Goal: Information Seeking & Learning: Learn about a topic

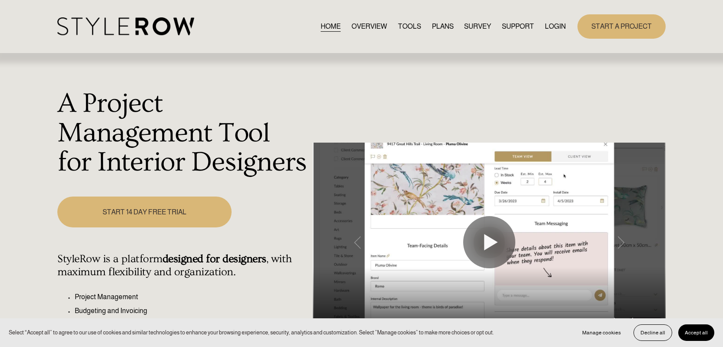
click at [550, 27] on link "LOGIN" at bounding box center [555, 26] width 21 height 12
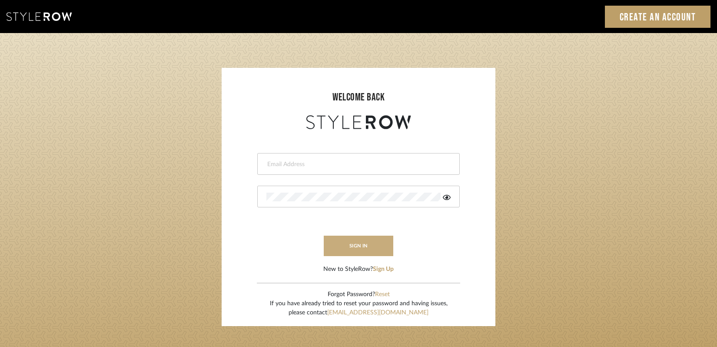
type input "[PERSON_NAME][EMAIL_ADDRESS][DOMAIN_NAME]"
click at [351, 243] on button "sign in" at bounding box center [359, 246] width 70 height 20
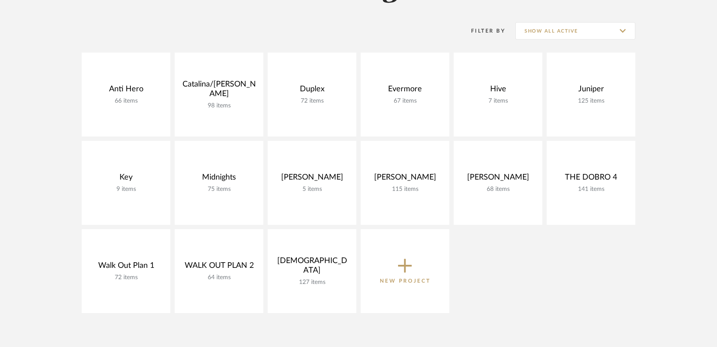
scroll to position [126, 0]
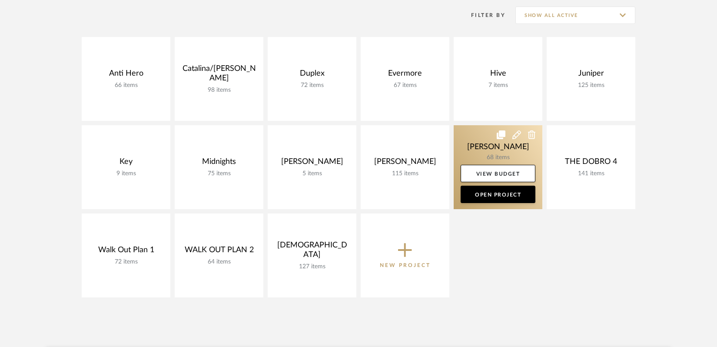
click at [488, 143] on link at bounding box center [498, 167] width 89 height 84
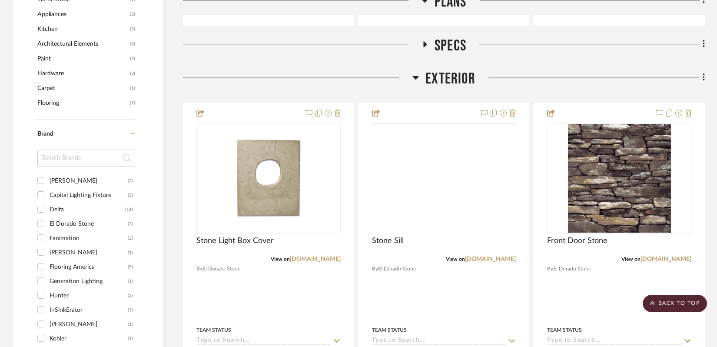
scroll to position [604, 0]
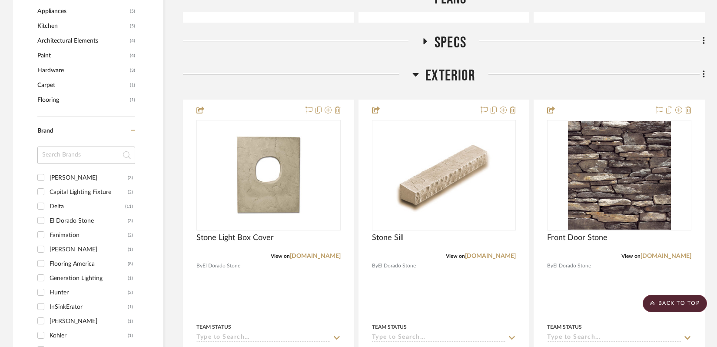
click at [413, 69] on icon at bounding box center [415, 74] width 7 height 10
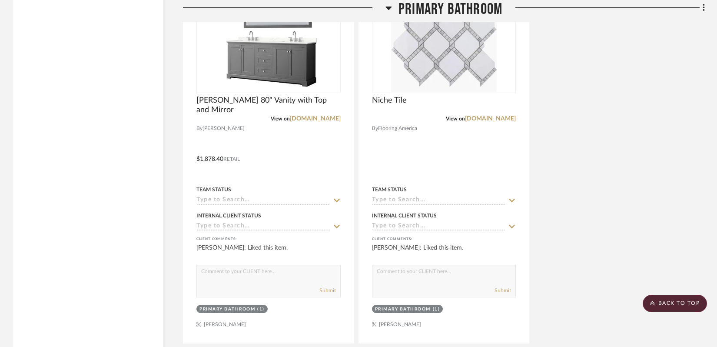
scroll to position [4983, 0]
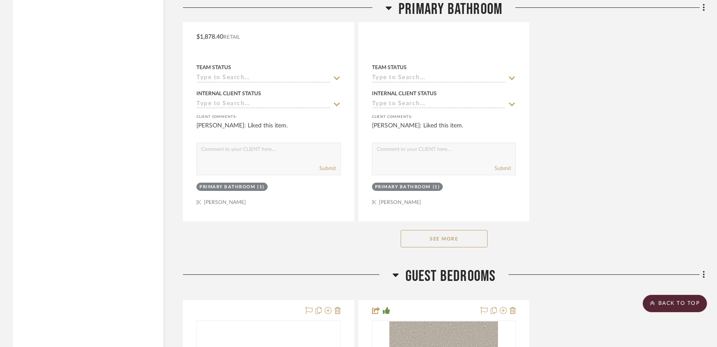
click at [429, 230] on button "See More" at bounding box center [444, 238] width 87 height 17
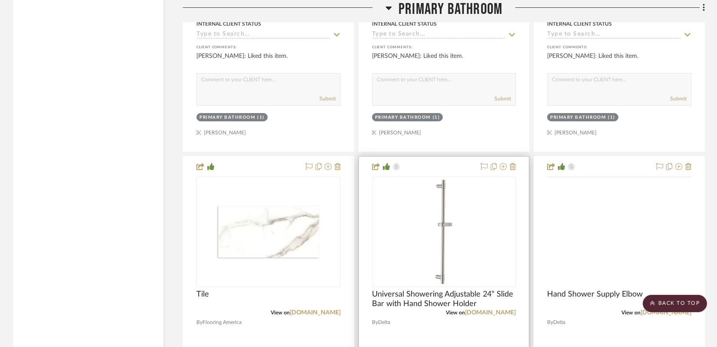
scroll to position [5060, 0]
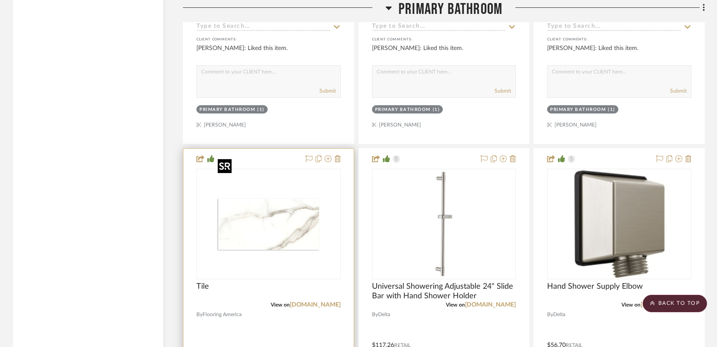
click at [279, 229] on img "0" at bounding box center [268, 224] width 109 height 109
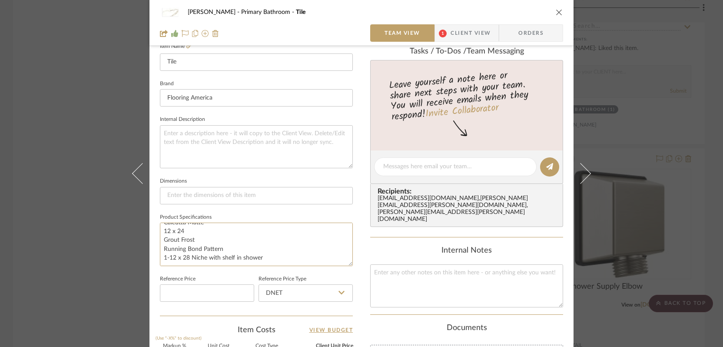
scroll to position [0, 0]
drag, startPoint x: 269, startPoint y: 257, endPoint x: 163, endPoint y: 220, distance: 112.4
click at [163, 220] on fieldset "Product Specifications Main floor and Shower Wall Tile Calcutta Matte 12 x 24 G…" at bounding box center [256, 238] width 193 height 55
click at [556, 10] on icon "close" at bounding box center [559, 12] width 7 height 7
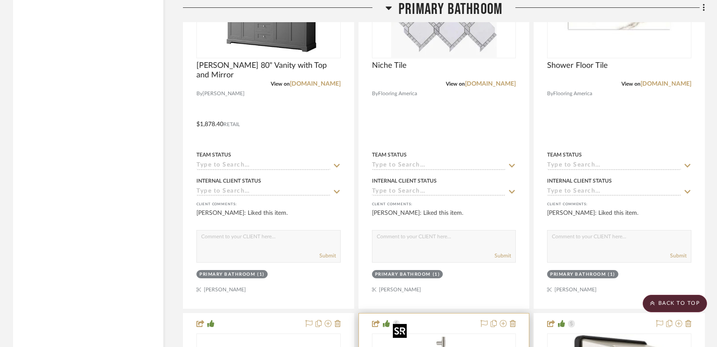
scroll to position [4768, 0]
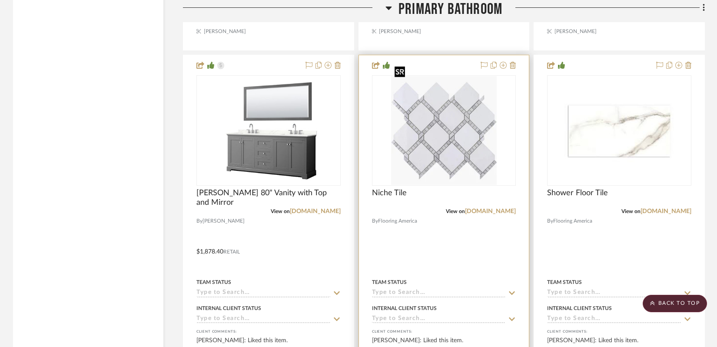
click at [428, 136] on img "0" at bounding box center [444, 130] width 106 height 109
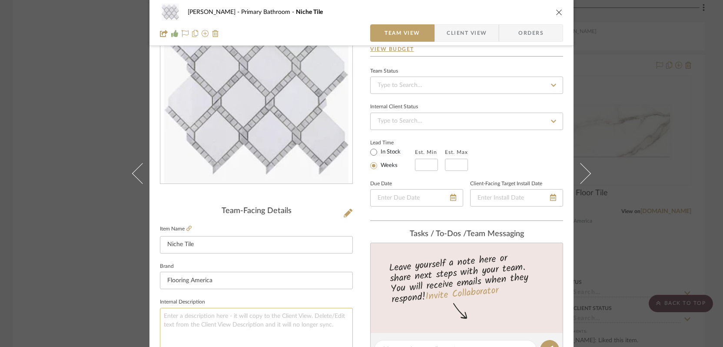
scroll to position [206, 0]
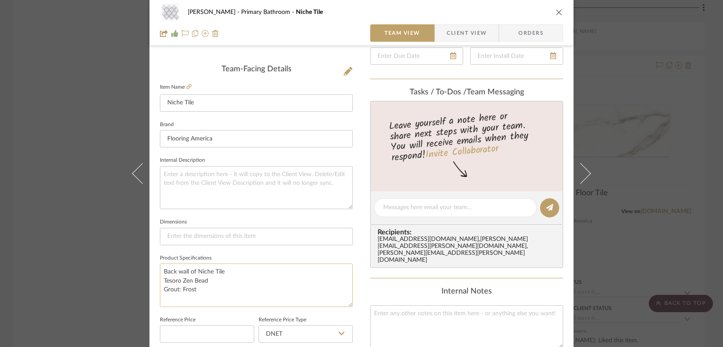
drag, startPoint x: 208, startPoint y: 279, endPoint x: 161, endPoint y: 279, distance: 46.9
click at [161, 279] on textarea "Back wall of Niche Tile Tesoro Zen Bead Grout: Frost" at bounding box center [256, 284] width 193 height 43
click at [88, 238] on div "Sharpe Primary Bathroom Niche Tile Team View 1 Client View Orders Team-Facing D…" at bounding box center [361, 173] width 723 height 347
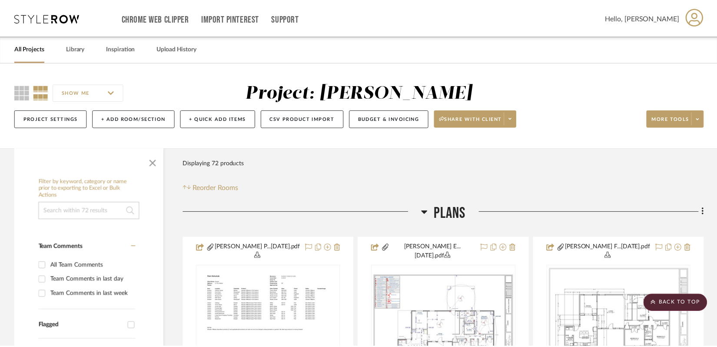
scroll to position [4768, 0]
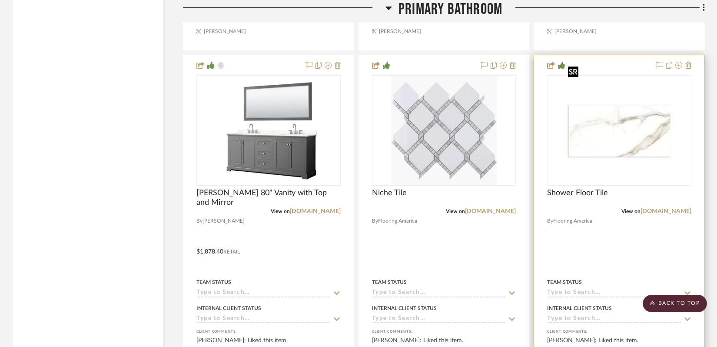
click at [598, 107] on img "0" at bounding box center [619, 130] width 109 height 109
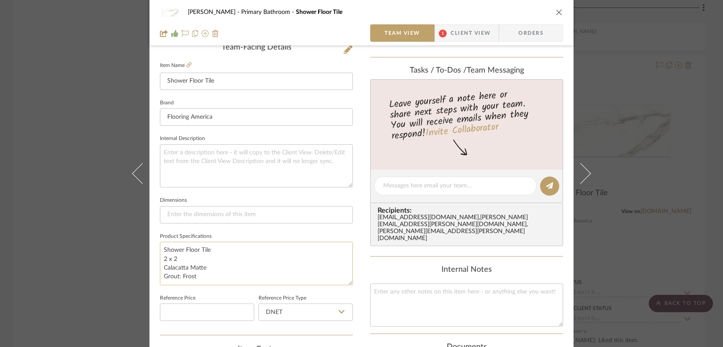
scroll to position [229, 0]
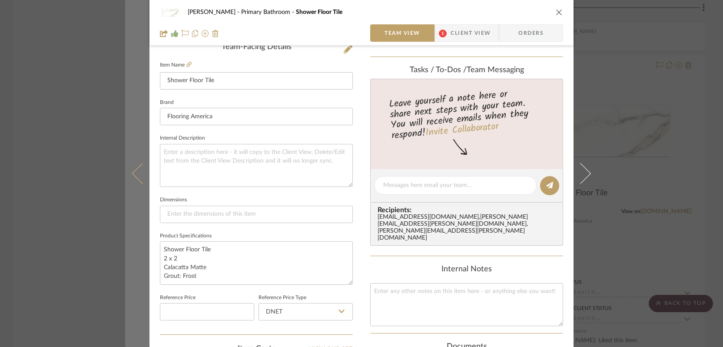
click at [125, 227] on button at bounding box center [137, 173] width 24 height 347
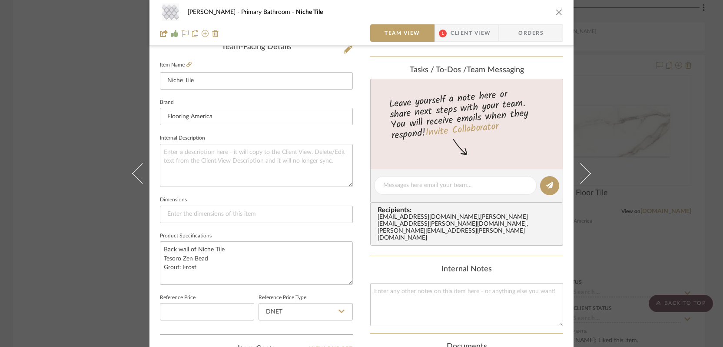
click at [88, 191] on div "Sharpe Primary Bathroom Niche Tile Team View 1 Client View Orders Team-Facing D…" at bounding box center [361, 173] width 723 height 347
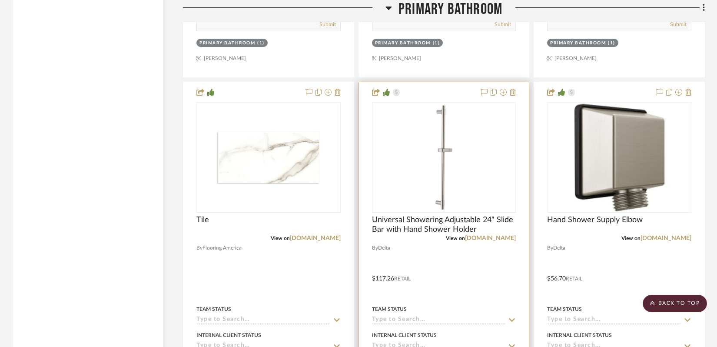
scroll to position [5115, 0]
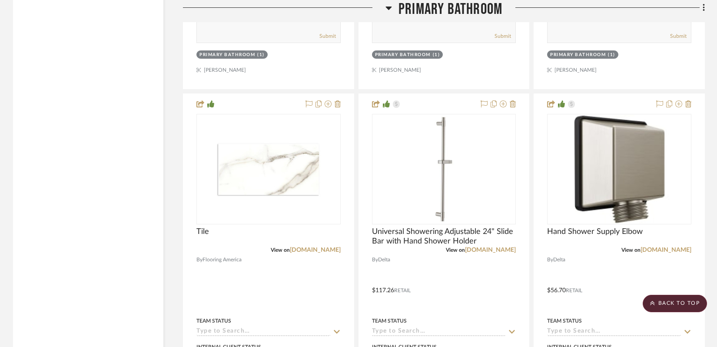
click at [392, 10] on h3 "Primary Bathroom" at bounding box center [444, 9] width 117 height 19
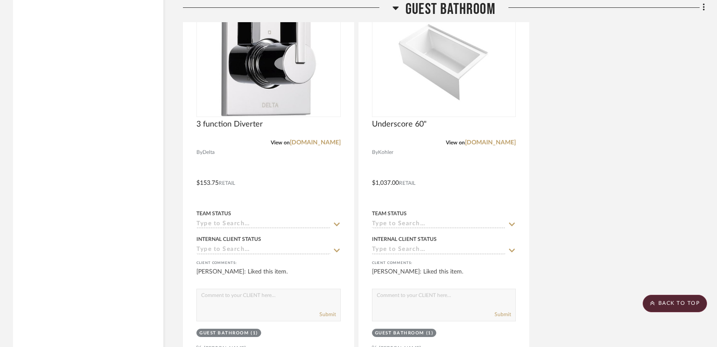
scroll to position [3882, 0]
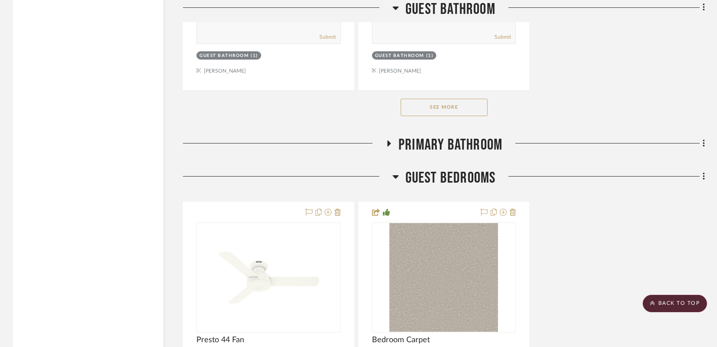
click at [441, 99] on button "See More" at bounding box center [444, 107] width 87 height 17
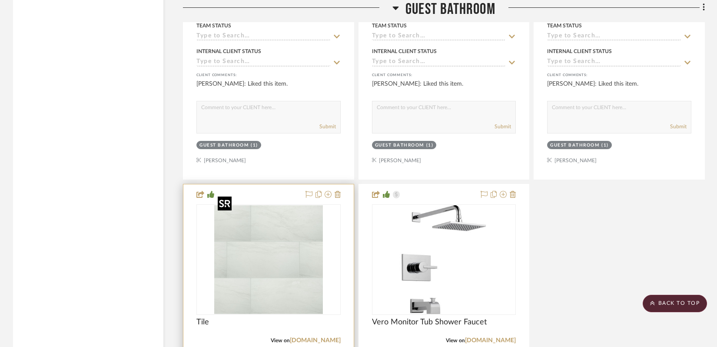
scroll to position [3839, 0]
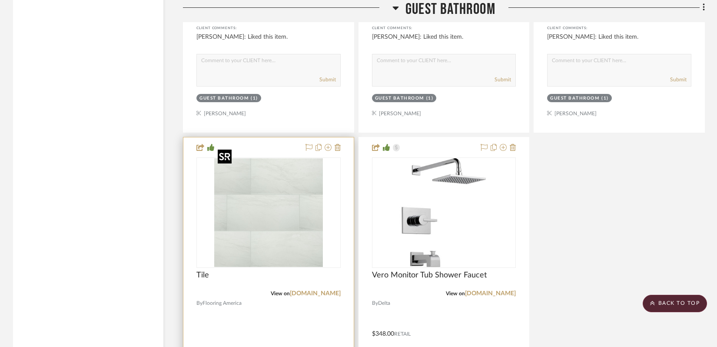
click at [263, 193] on img "0" at bounding box center [268, 212] width 109 height 109
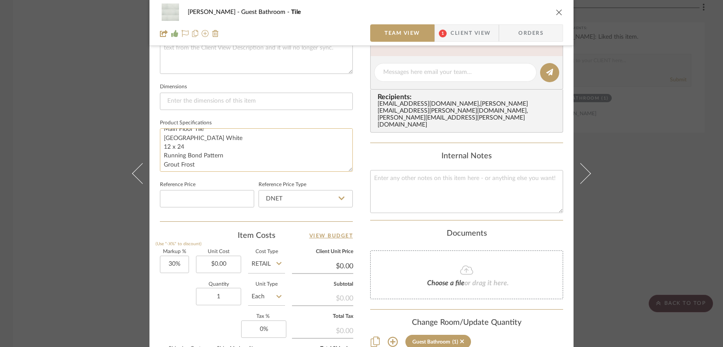
scroll to position [9, 0]
drag, startPoint x: 202, startPoint y: 162, endPoint x: 161, endPoint y: 137, distance: 48.4
click at [161, 137] on textarea "Main Floor Tile Durban White 12 x 24 Running Bond Pattern Grout Frost" at bounding box center [256, 149] width 193 height 43
click at [78, 159] on div "Sharpe Guest Bathroom Tile Team View 1 Client View Orders Team-Facing Details I…" at bounding box center [361, 173] width 723 height 347
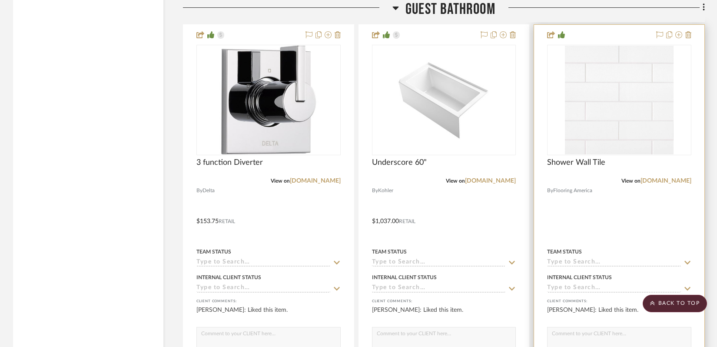
scroll to position [3543, 0]
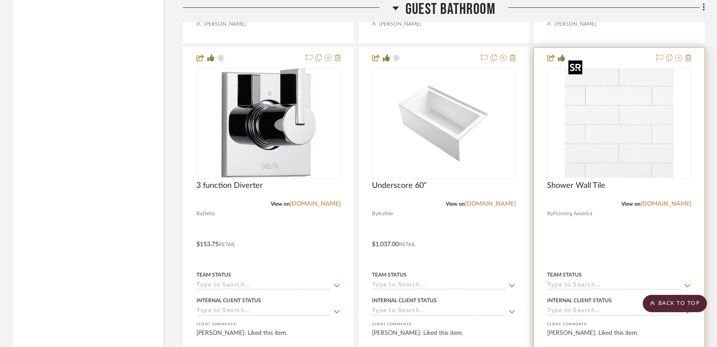
click at [0, 0] on img at bounding box center [0, 0] width 0 height 0
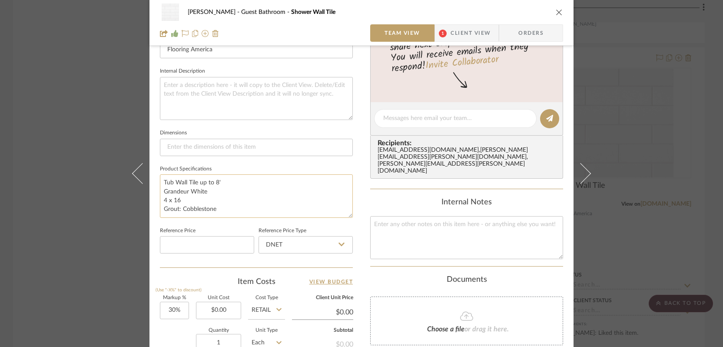
scroll to position [299, 0]
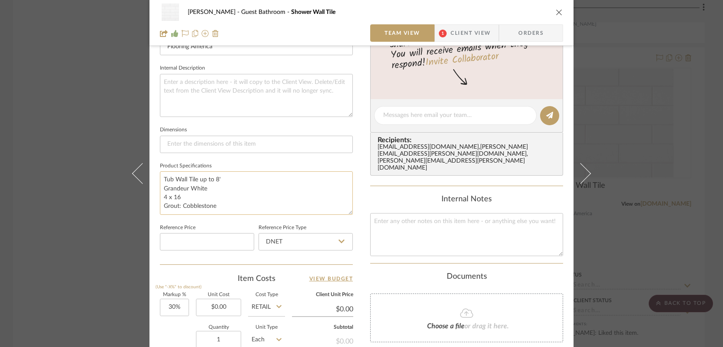
drag, startPoint x: 219, startPoint y: 205, endPoint x: 160, endPoint y: 181, distance: 63.4
click at [160, 181] on textarea "Tub Wall Tile up to 8' Grandeur White 4 x 16 Grout: Cobblestone" at bounding box center [256, 192] width 193 height 43
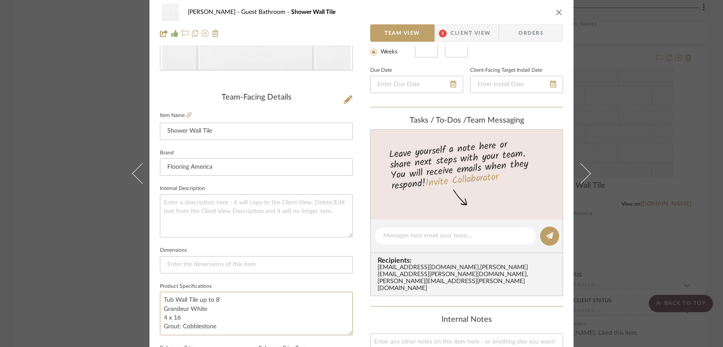
scroll to position [0, 0]
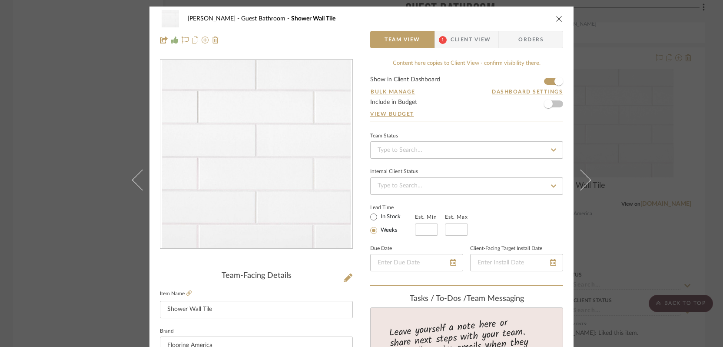
click at [640, 82] on div "Sharpe Guest Bathroom Shower Wall Tile Team View 1 Client View Orders Team-Faci…" at bounding box center [361, 173] width 723 height 347
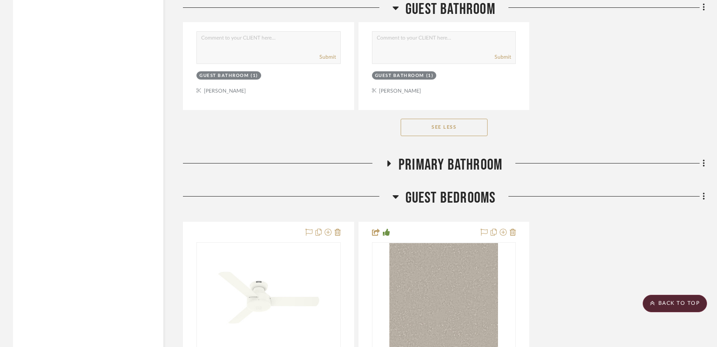
scroll to position [4267, 0]
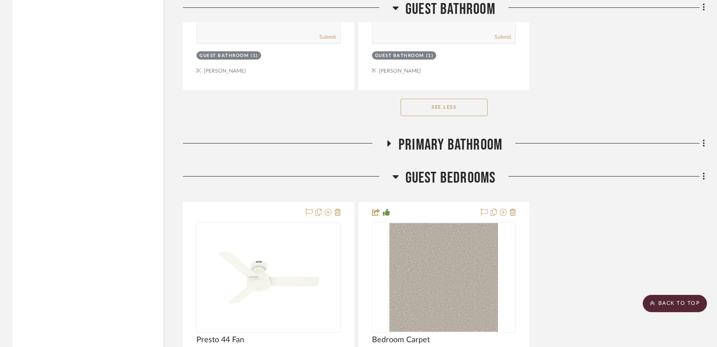
click at [398, 171] on icon at bounding box center [395, 176] width 7 height 10
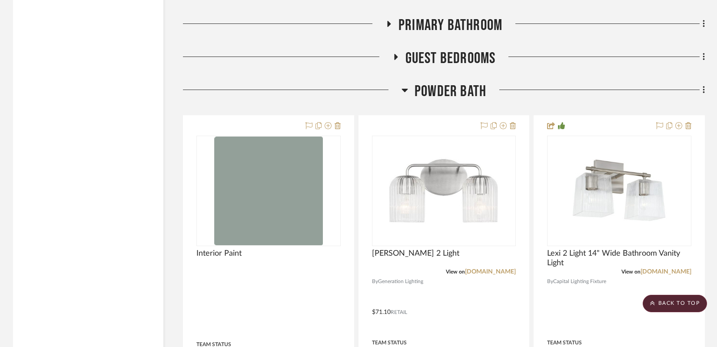
scroll to position [4390, 0]
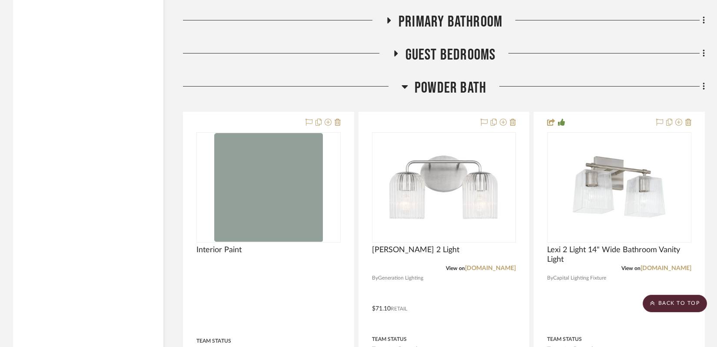
click at [406, 85] on icon at bounding box center [405, 86] width 6 height 3
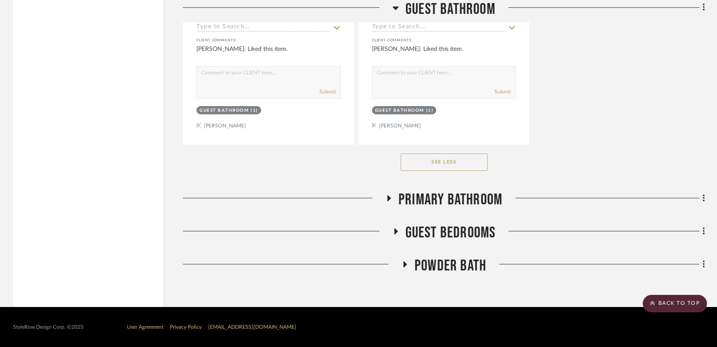
scroll to position [4200, 0]
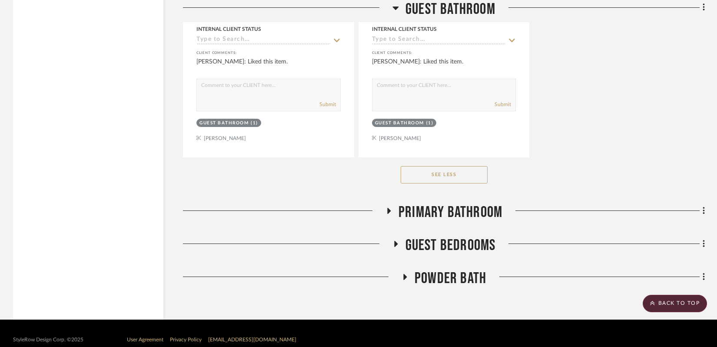
click at [391, 207] on icon at bounding box center [388, 210] width 10 height 7
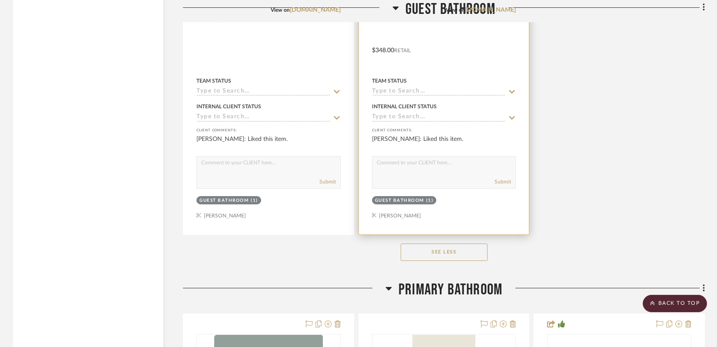
scroll to position [4141, 0]
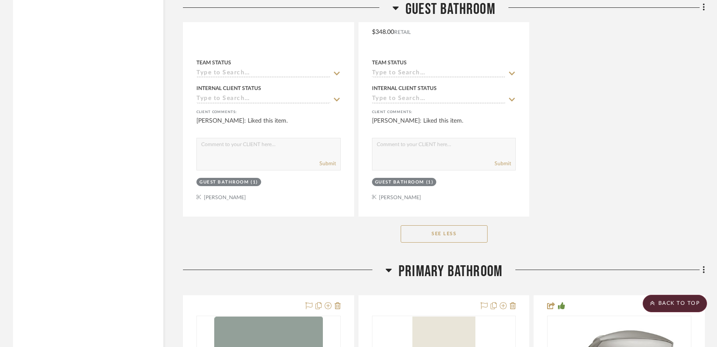
click at [389, 269] on icon at bounding box center [389, 270] width 6 height 3
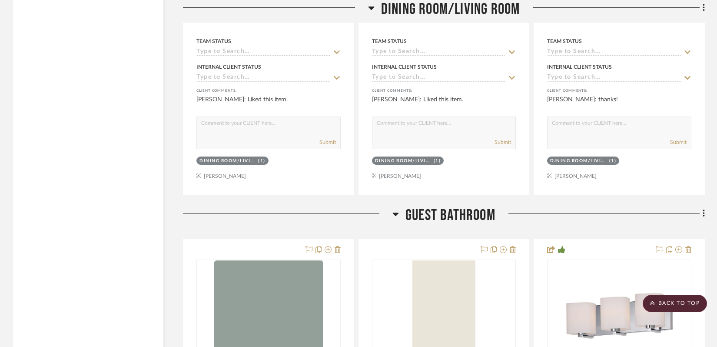
scroll to position [2569, 0]
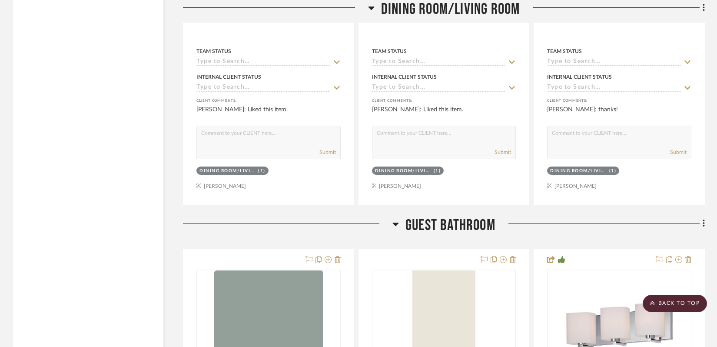
click at [395, 223] on icon at bounding box center [396, 224] width 6 height 3
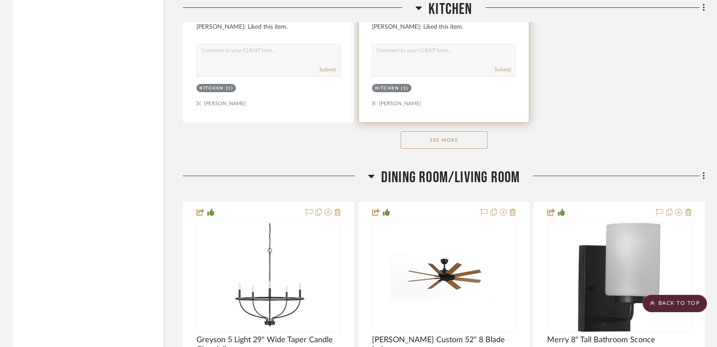
scroll to position [2171, 0]
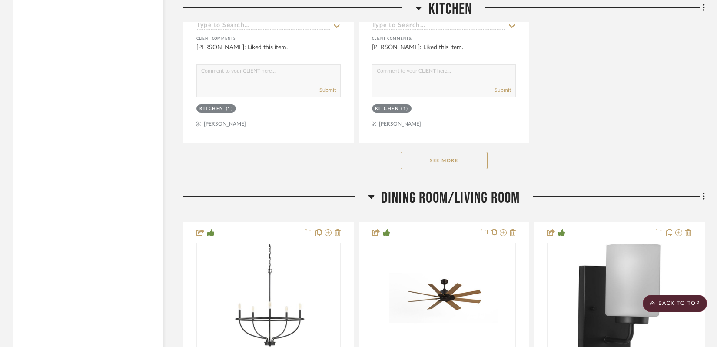
click at [372, 195] on icon at bounding box center [371, 196] width 6 height 3
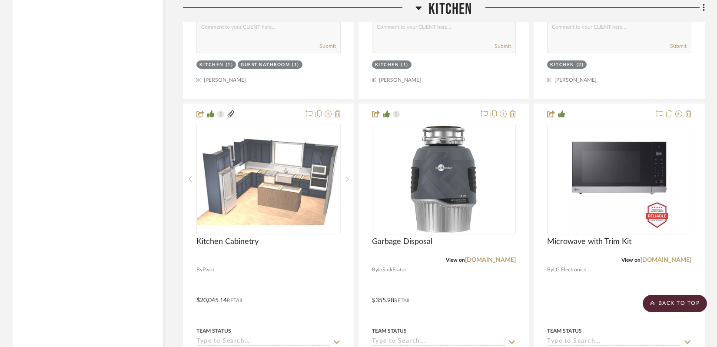
scroll to position [1413, 0]
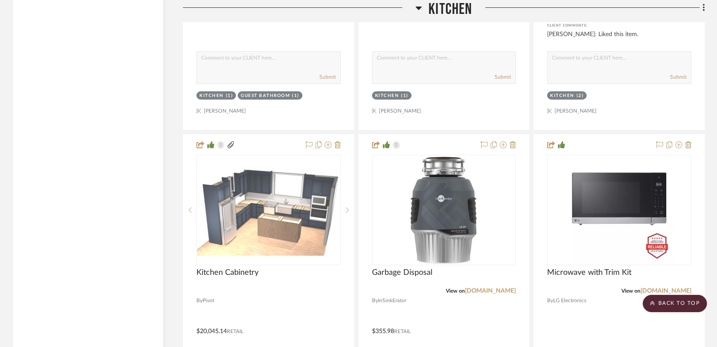
click at [419, 6] on icon at bounding box center [419, 8] width 7 height 10
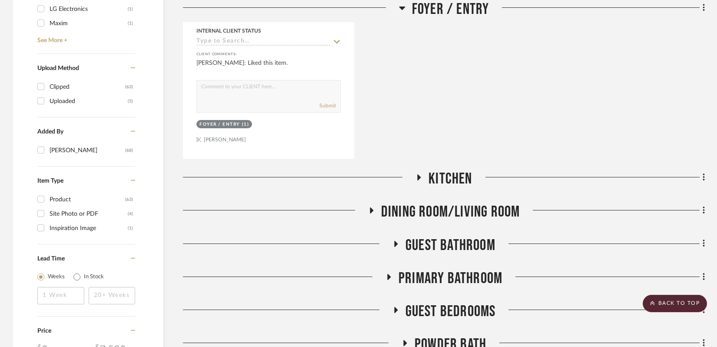
scroll to position [934, 0]
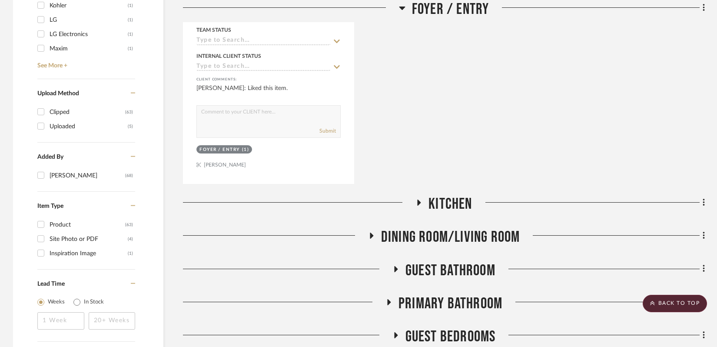
click at [402, 7] on icon at bounding box center [402, 8] width 6 height 3
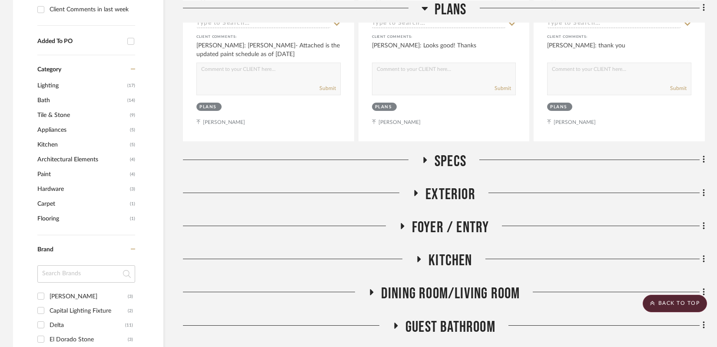
scroll to position [0, 0]
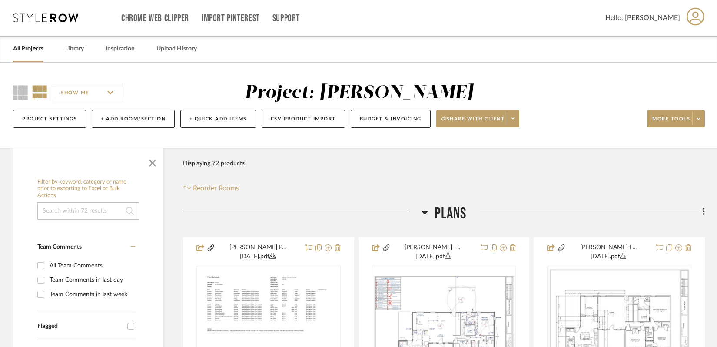
click at [425, 214] on icon at bounding box center [425, 212] width 7 height 10
